Goal: Task Accomplishment & Management: Manage account settings

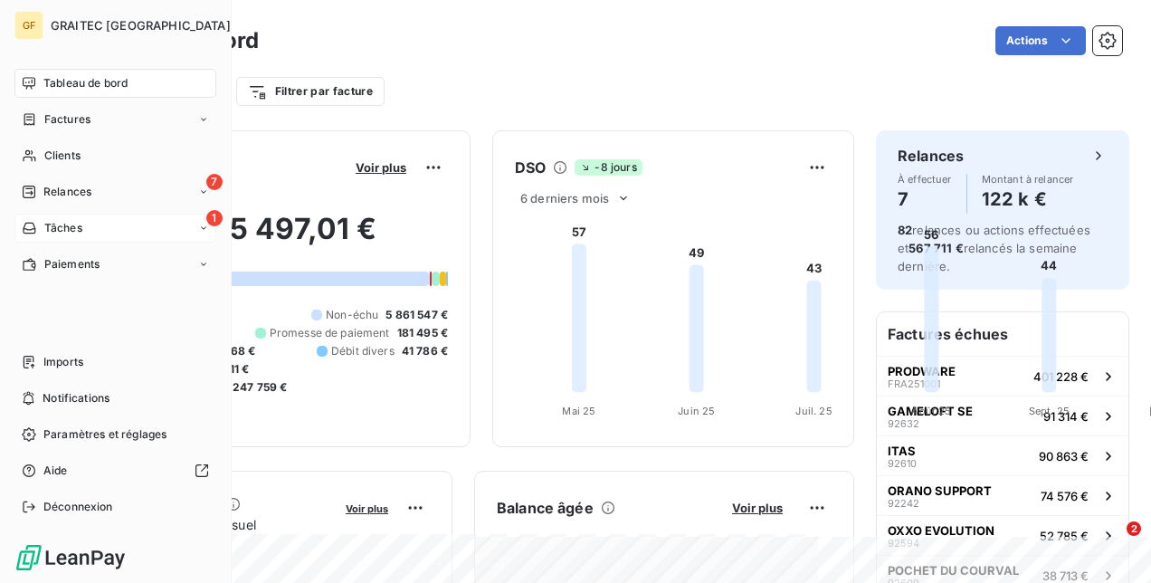
click at [44, 226] on span "Tâches" at bounding box center [63, 228] width 38 height 16
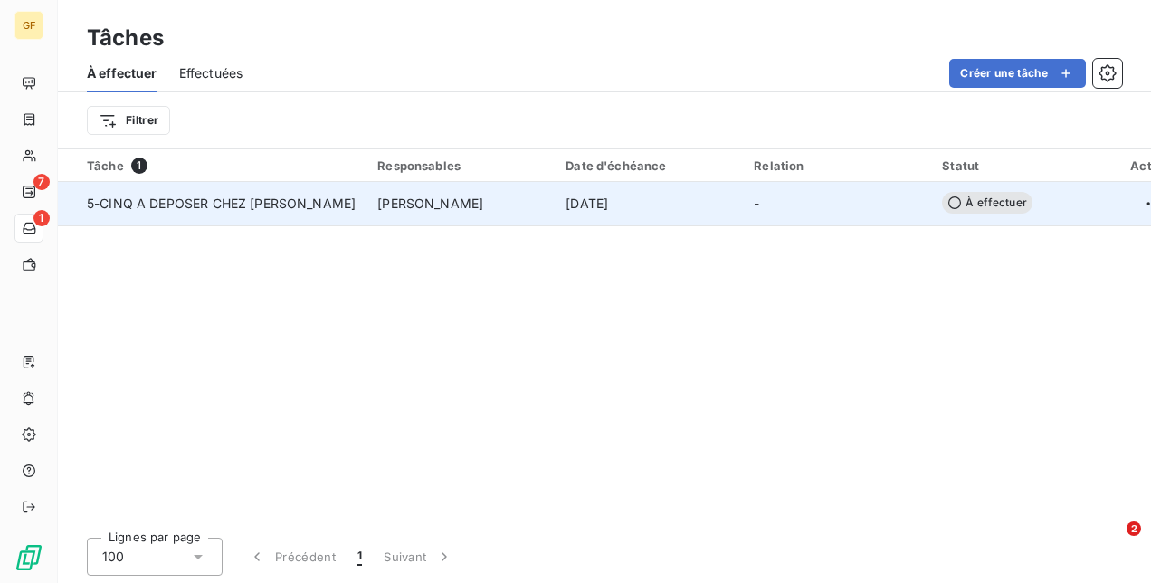
click at [377, 202] on span "[PERSON_NAME]" at bounding box center [430, 204] width 106 height 18
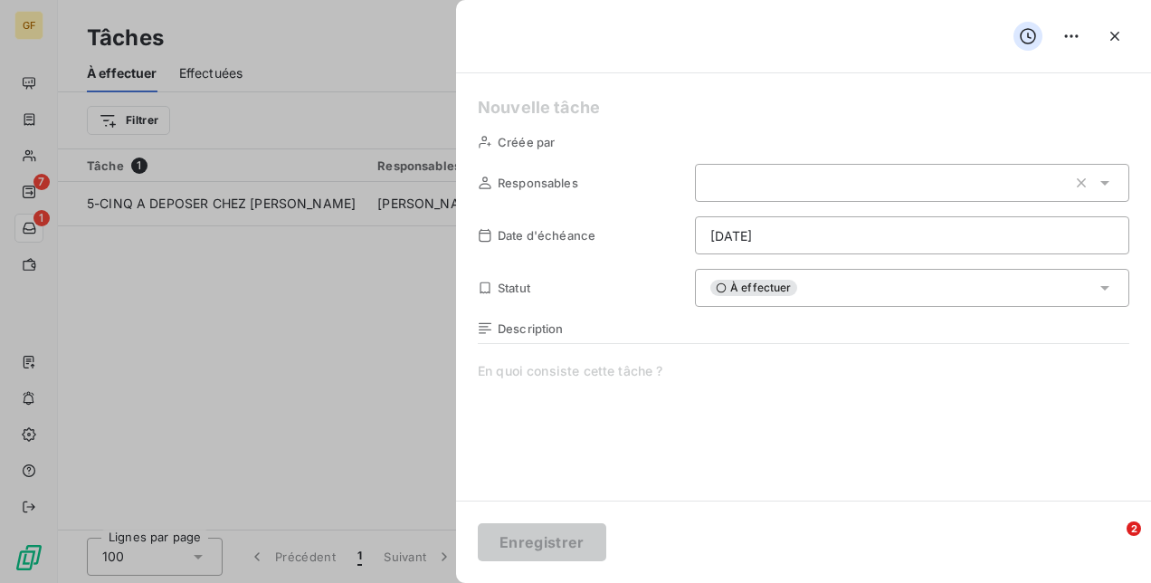
type input "[DATE]"
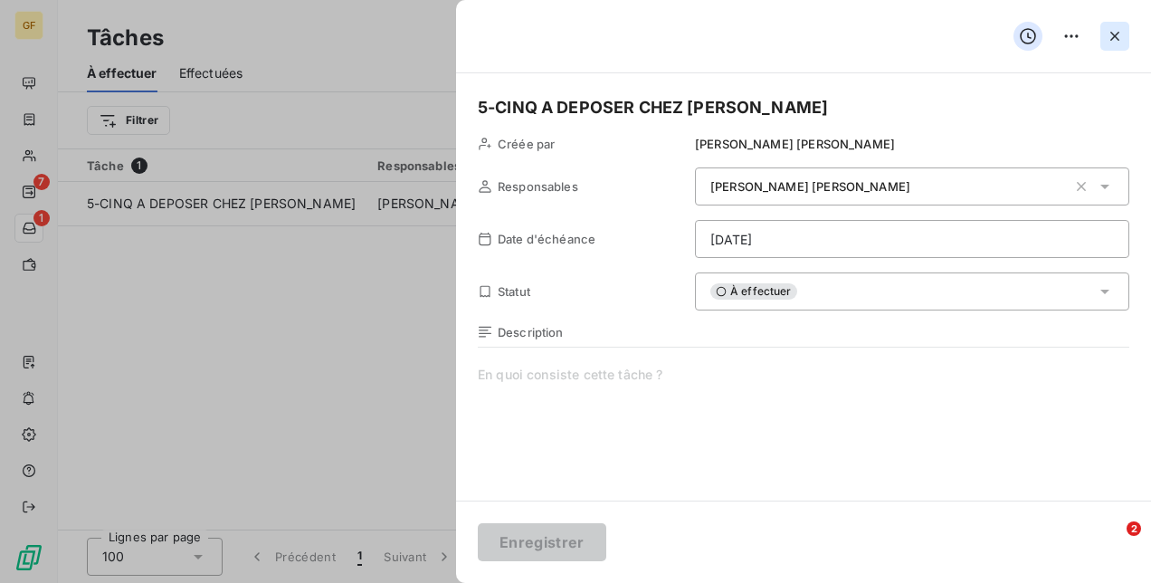
click at [1122, 29] on icon "button" at bounding box center [1115, 36] width 18 height 18
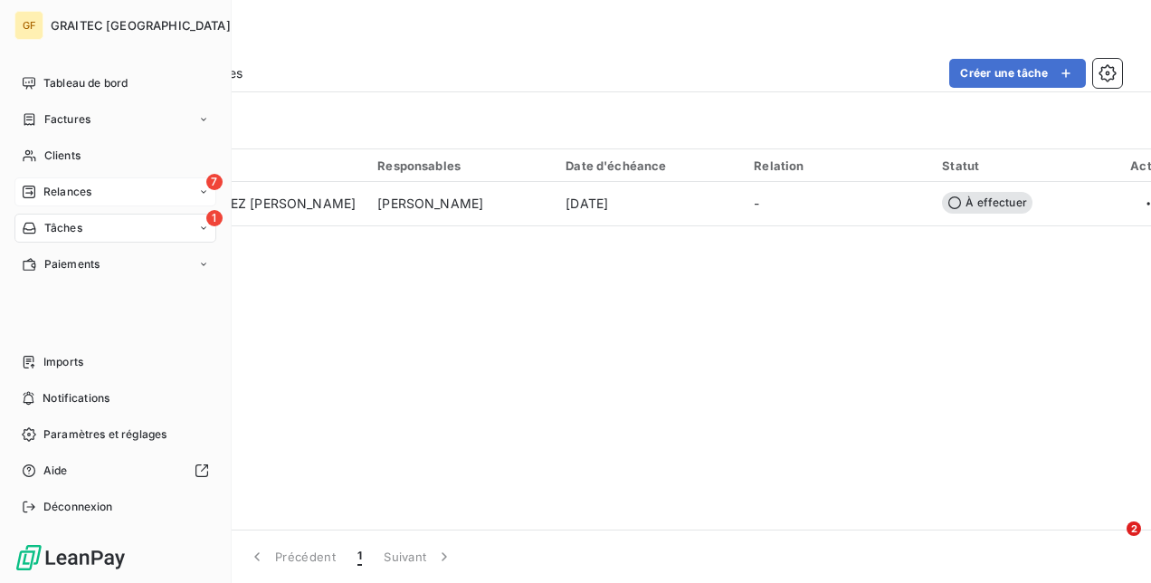
click at [44, 186] on span "Relances" at bounding box center [67, 192] width 48 height 16
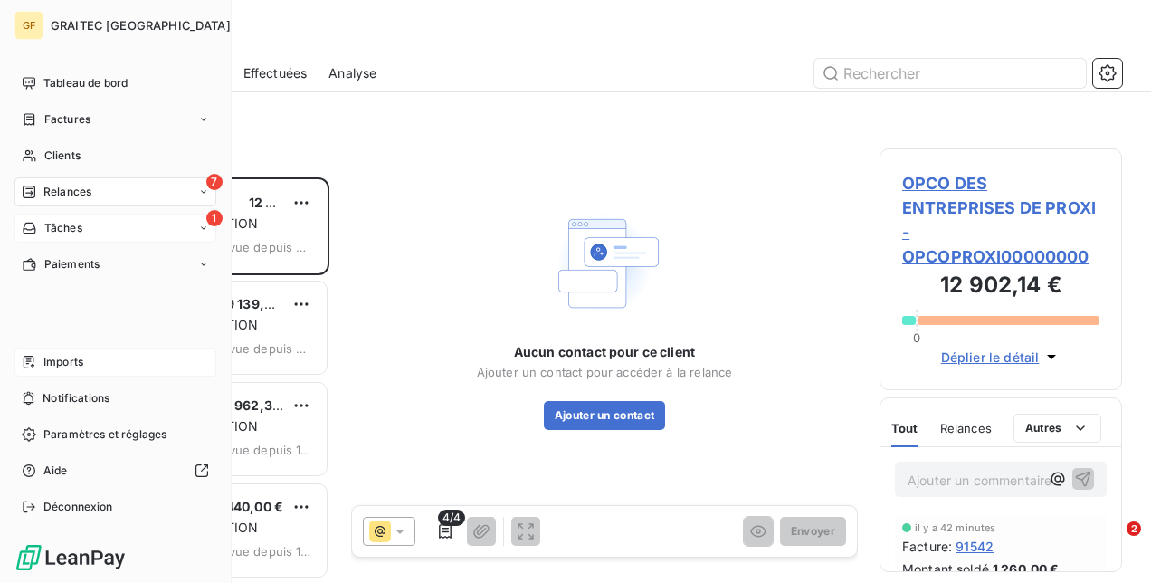
click at [74, 366] on span "Imports" at bounding box center [63, 362] width 40 height 16
